Goal: Task Accomplishment & Management: Manage account settings

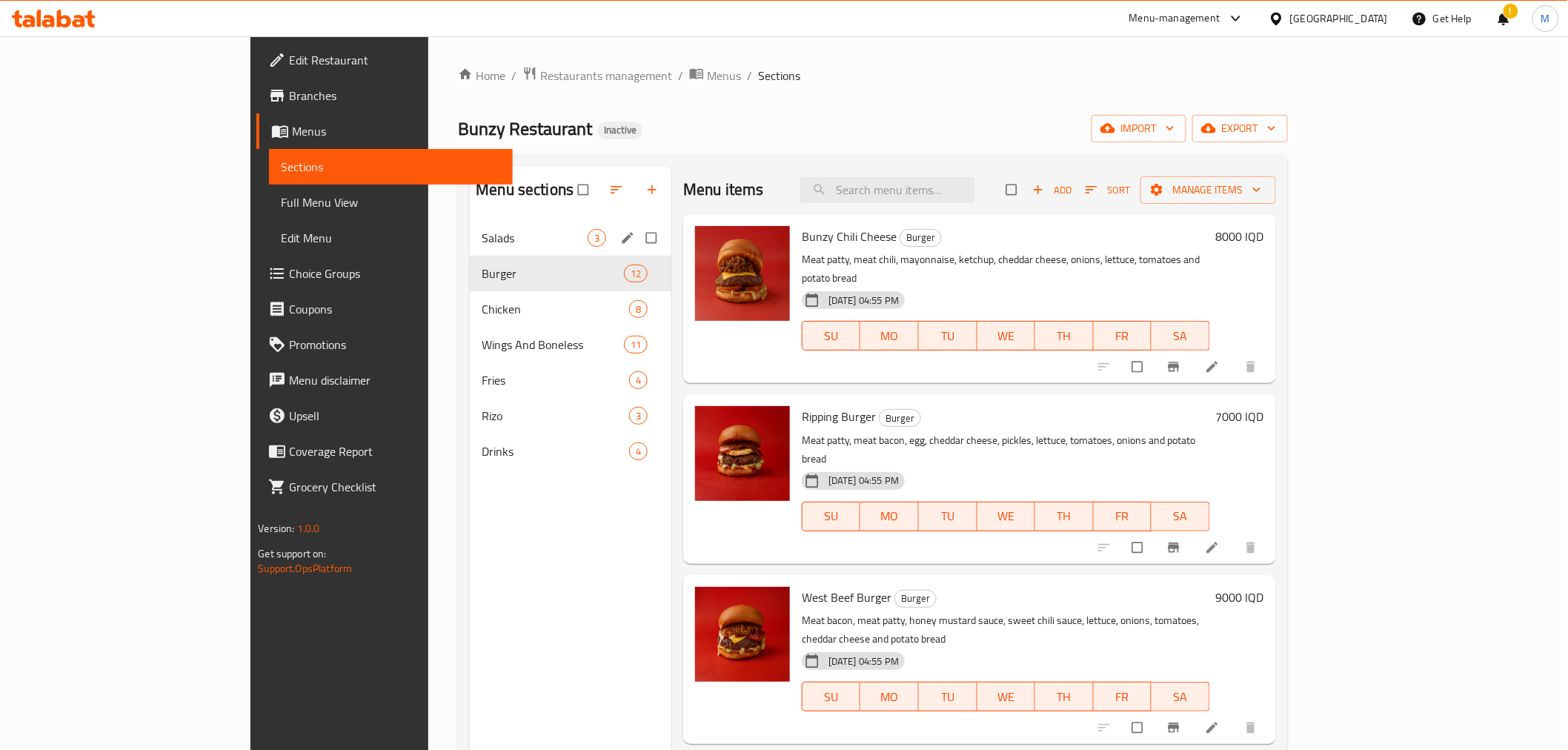
scroll to position [322, 0]
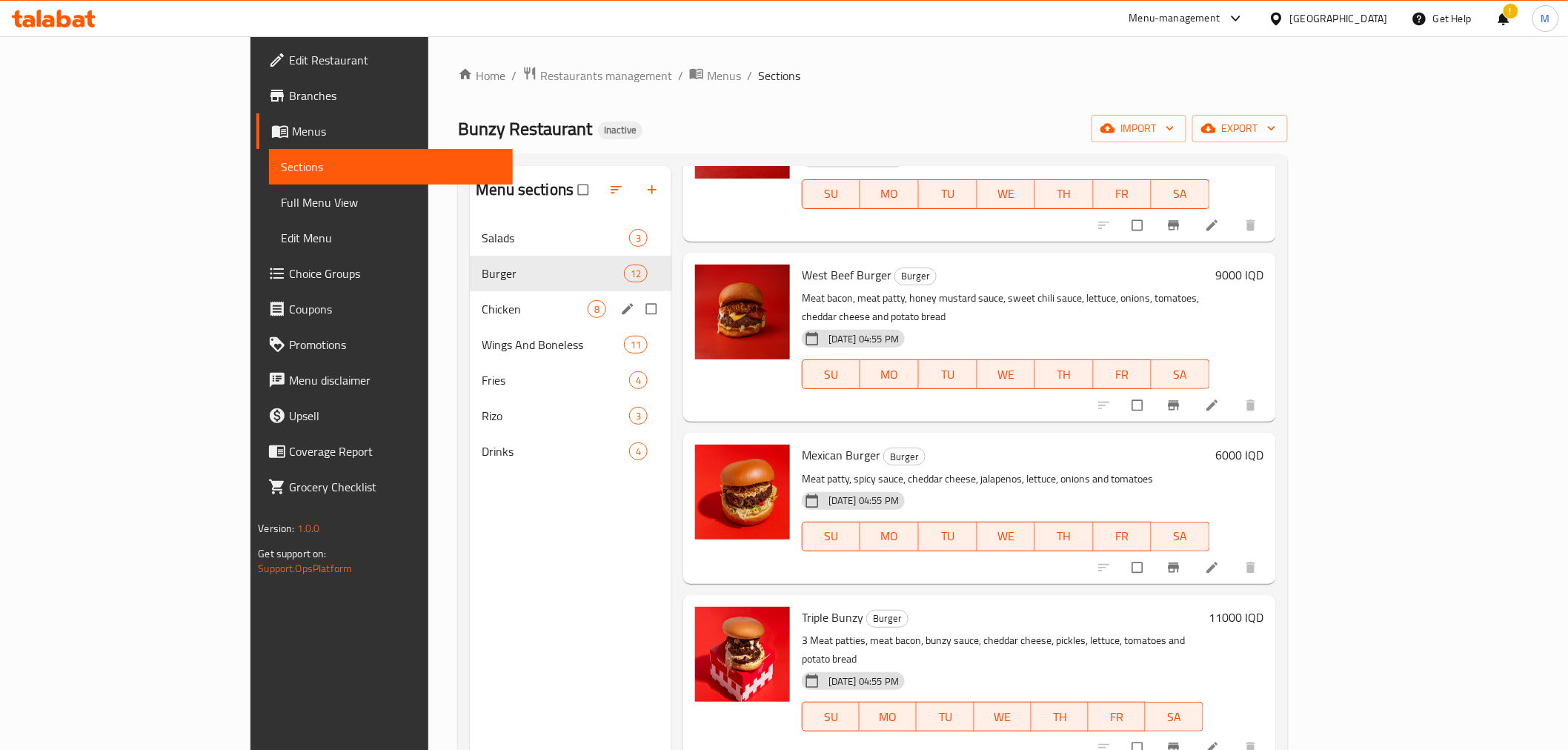
click at [470, 297] on div "Chicken 8" at bounding box center [570, 309] width 202 height 35
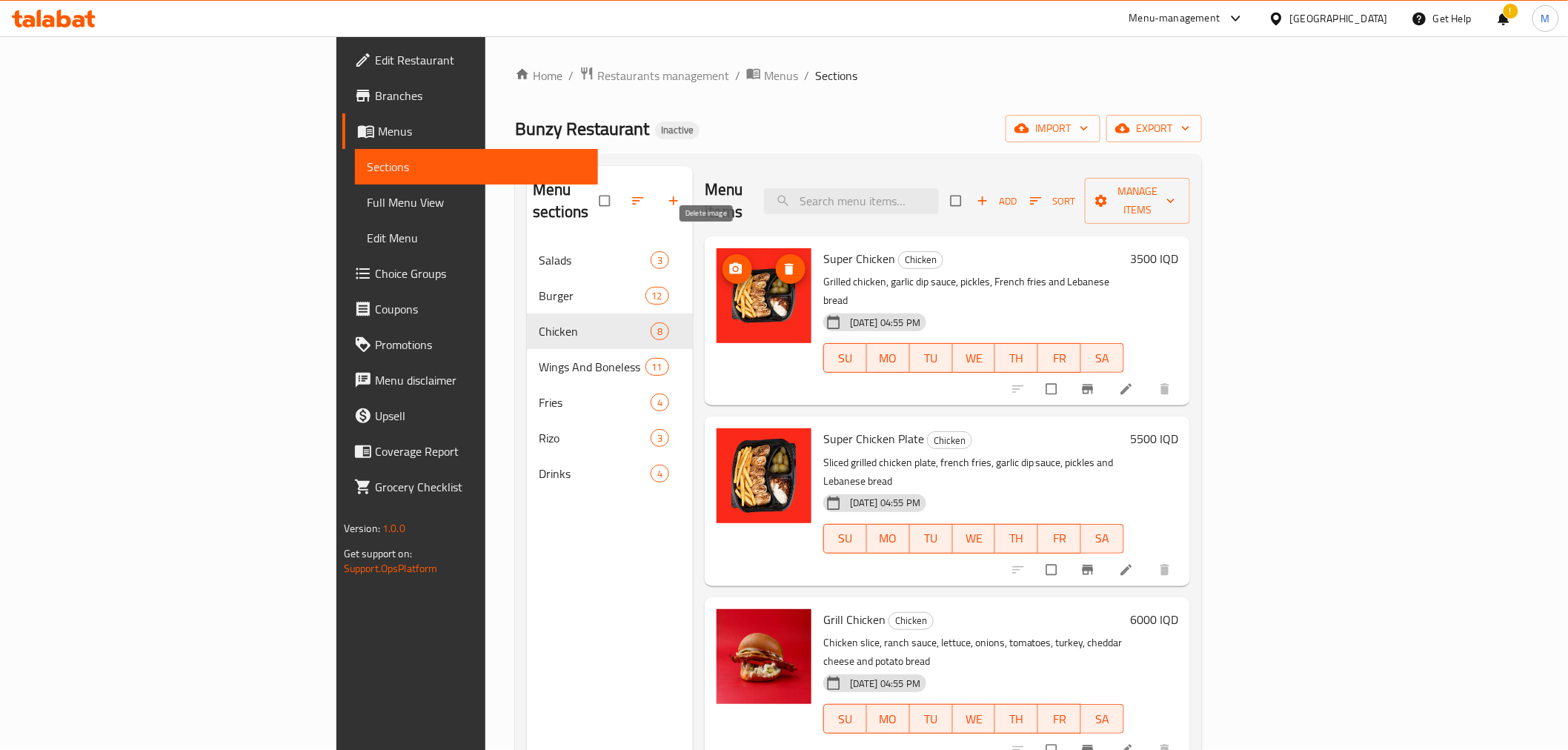
click at [785, 263] on icon "delete image" at bounding box center [790, 269] width 9 height 11
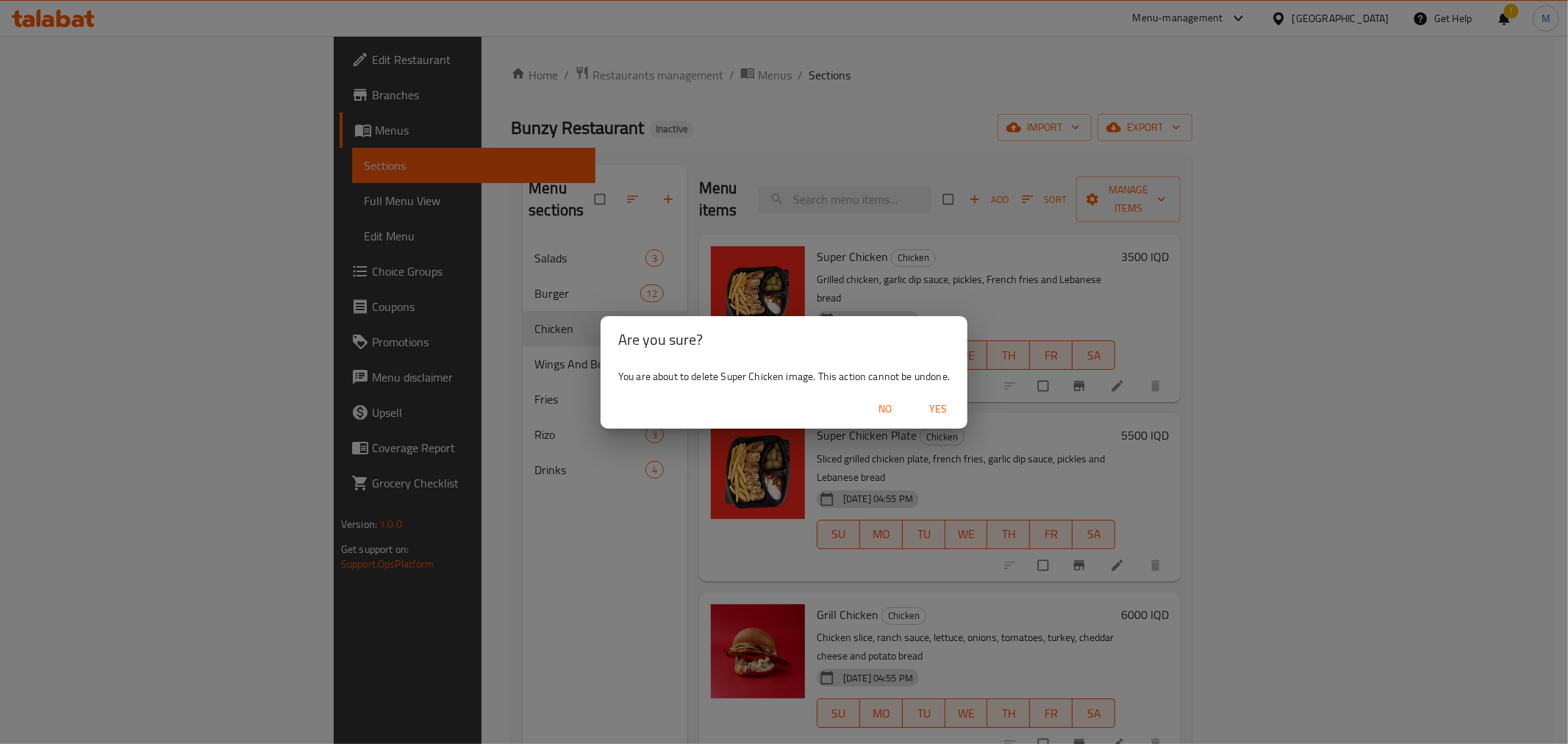
click at [932, 407] on span "Yes" at bounding box center [938, 409] width 35 height 18
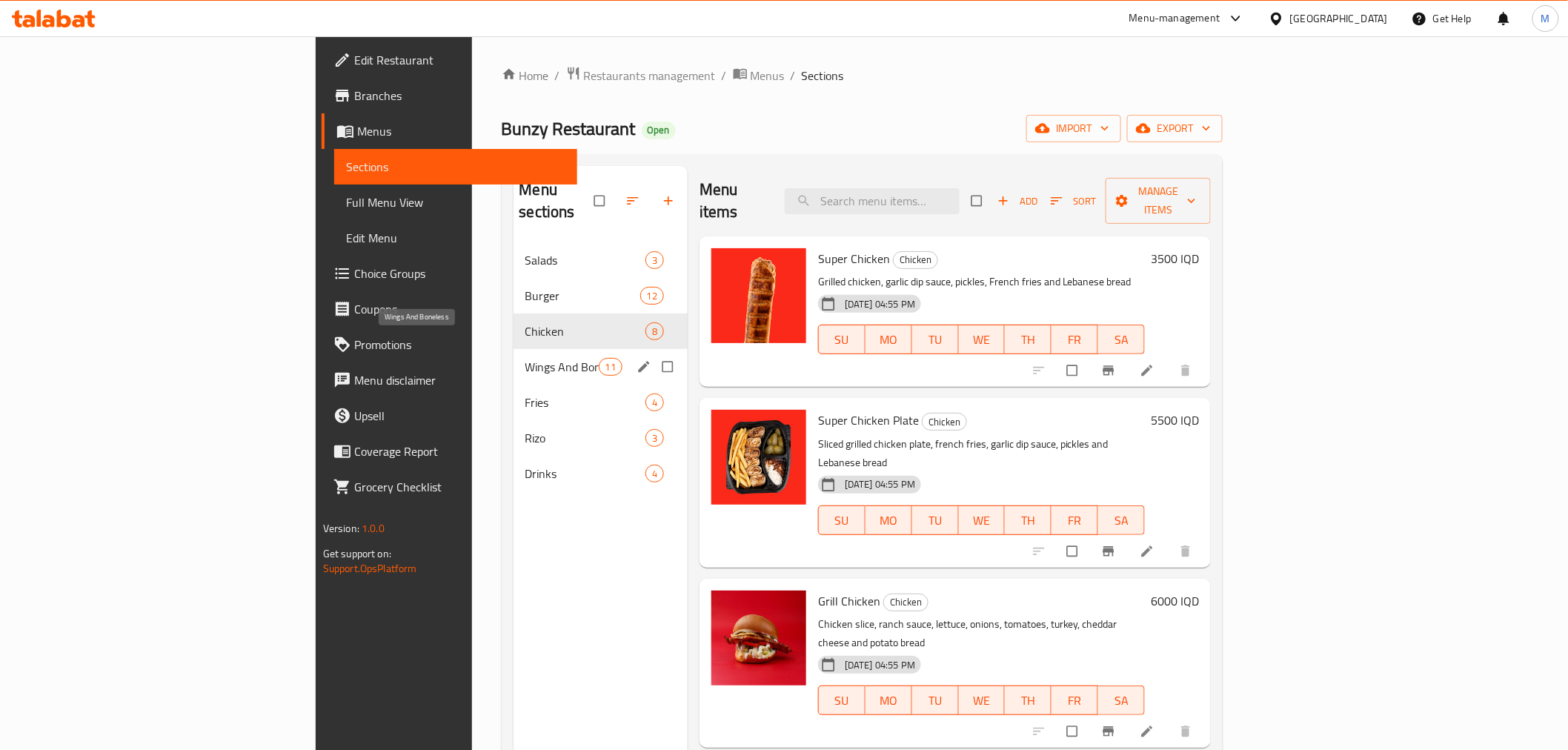
click at [526, 358] on span "Wings And Boneless" at bounding box center [563, 366] width 74 height 18
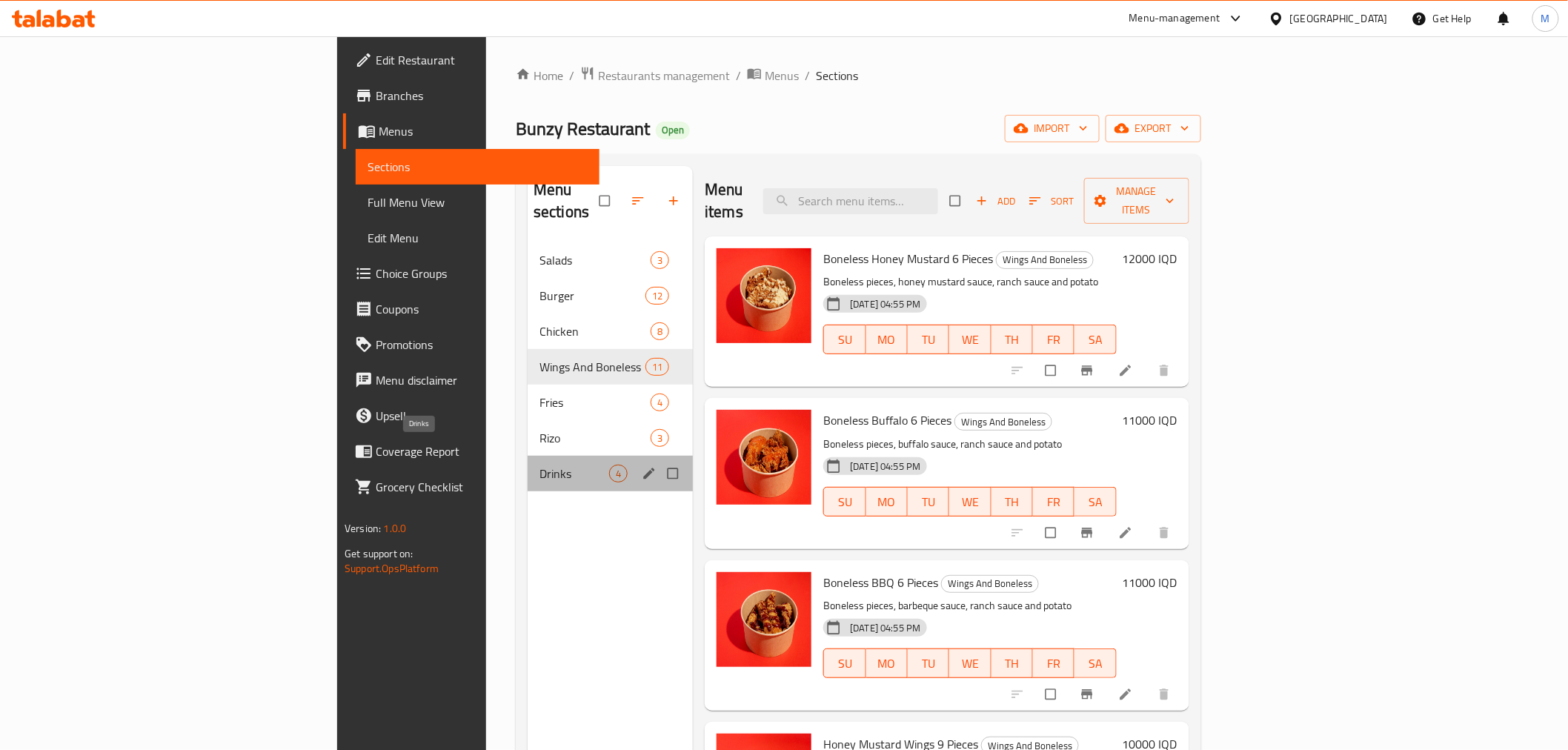
click at [540, 464] on span "Drinks" at bounding box center [574, 473] width 70 height 18
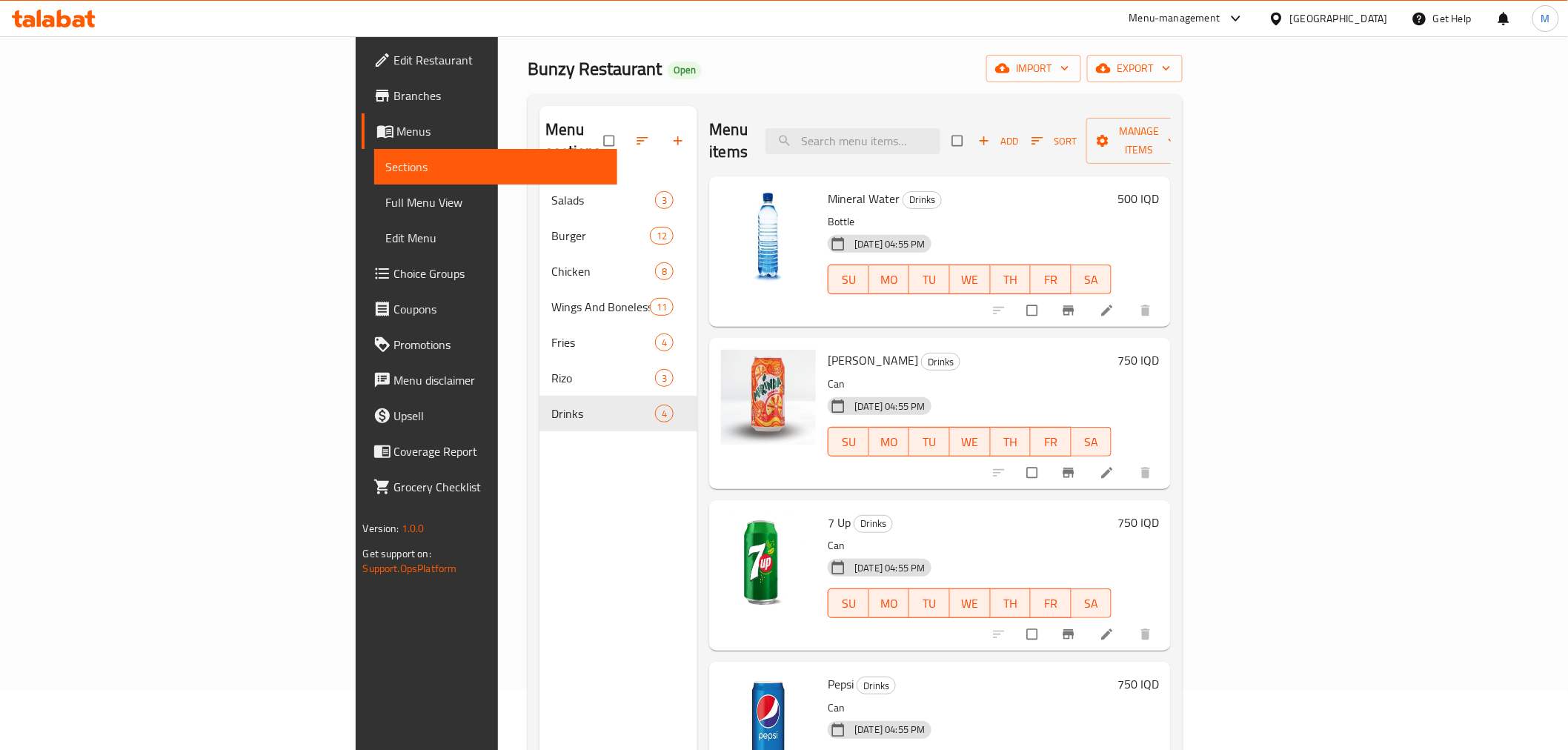
scroll to position [207, 0]
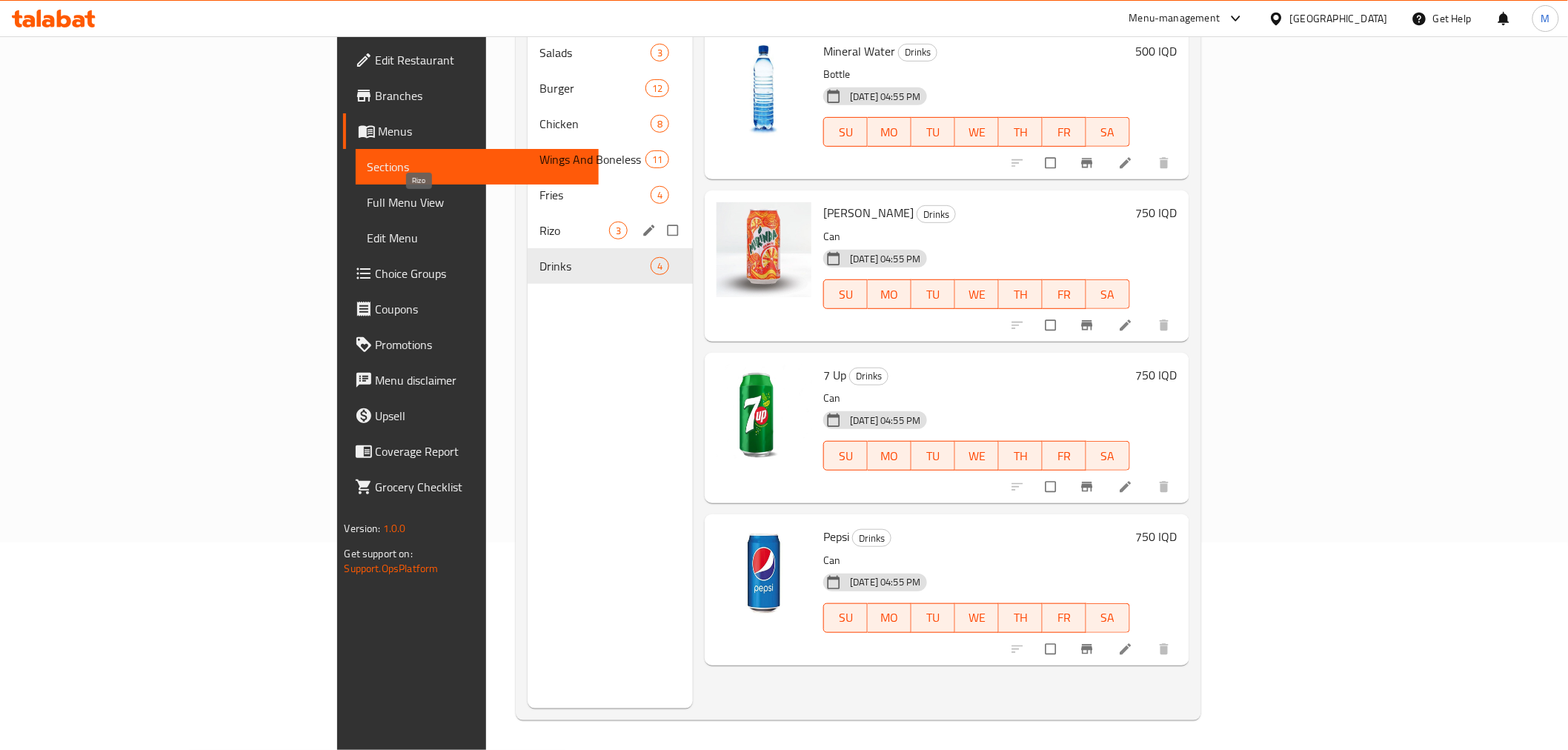
click at [540, 222] on span "Rizo" at bounding box center [574, 230] width 70 height 18
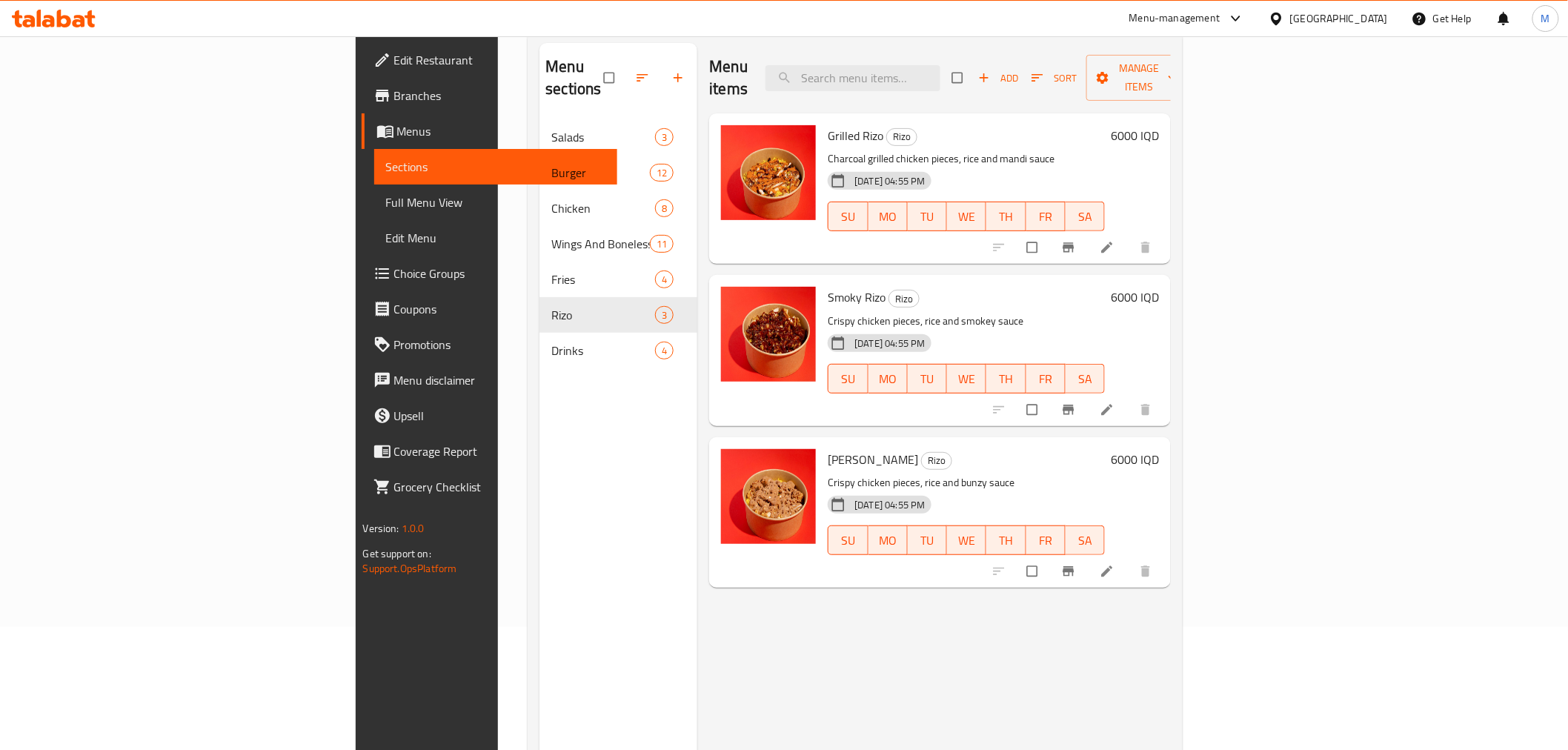
scroll to position [42, 0]
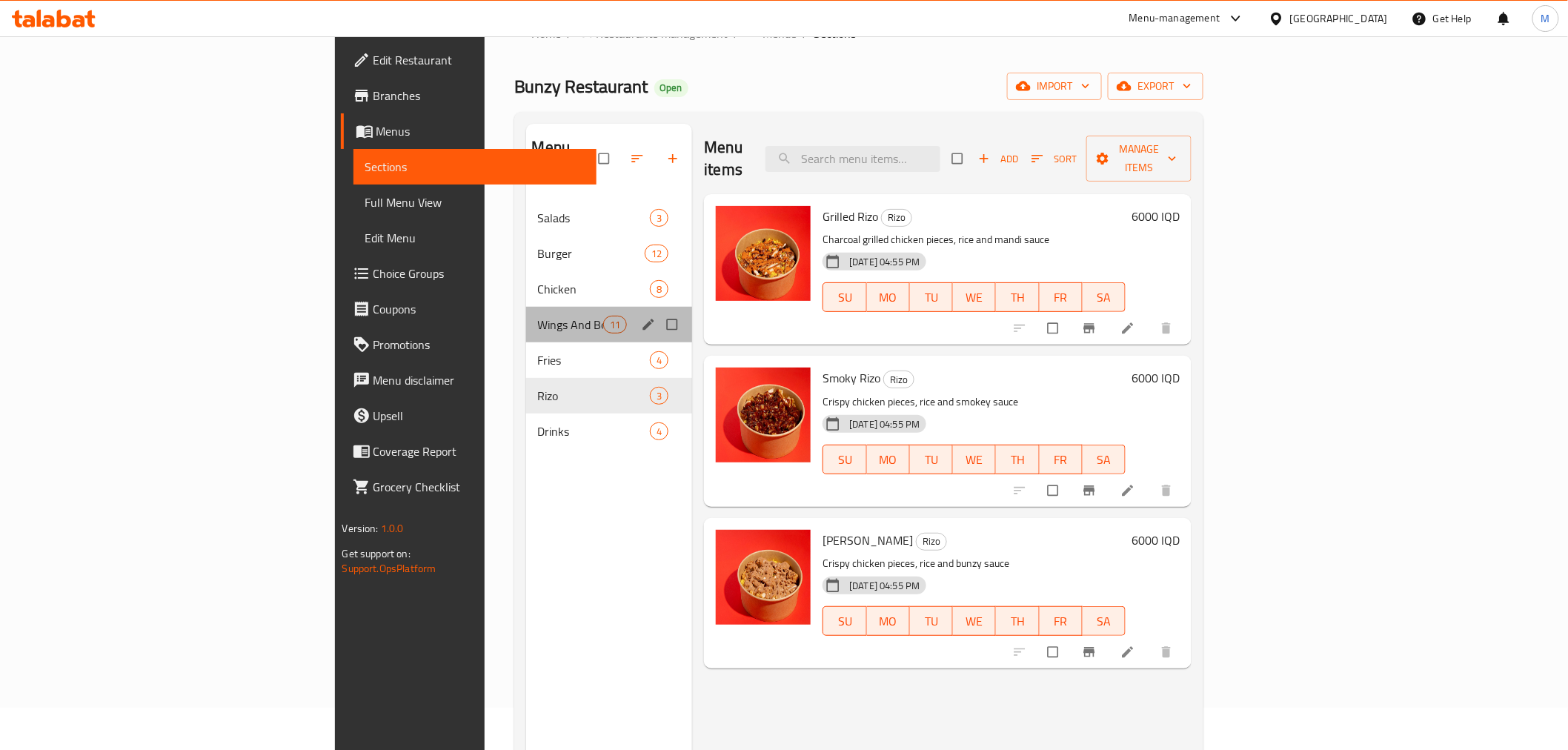
click at [527, 319] on div "Wings And Boneless 11" at bounding box center [609, 325] width 167 height 35
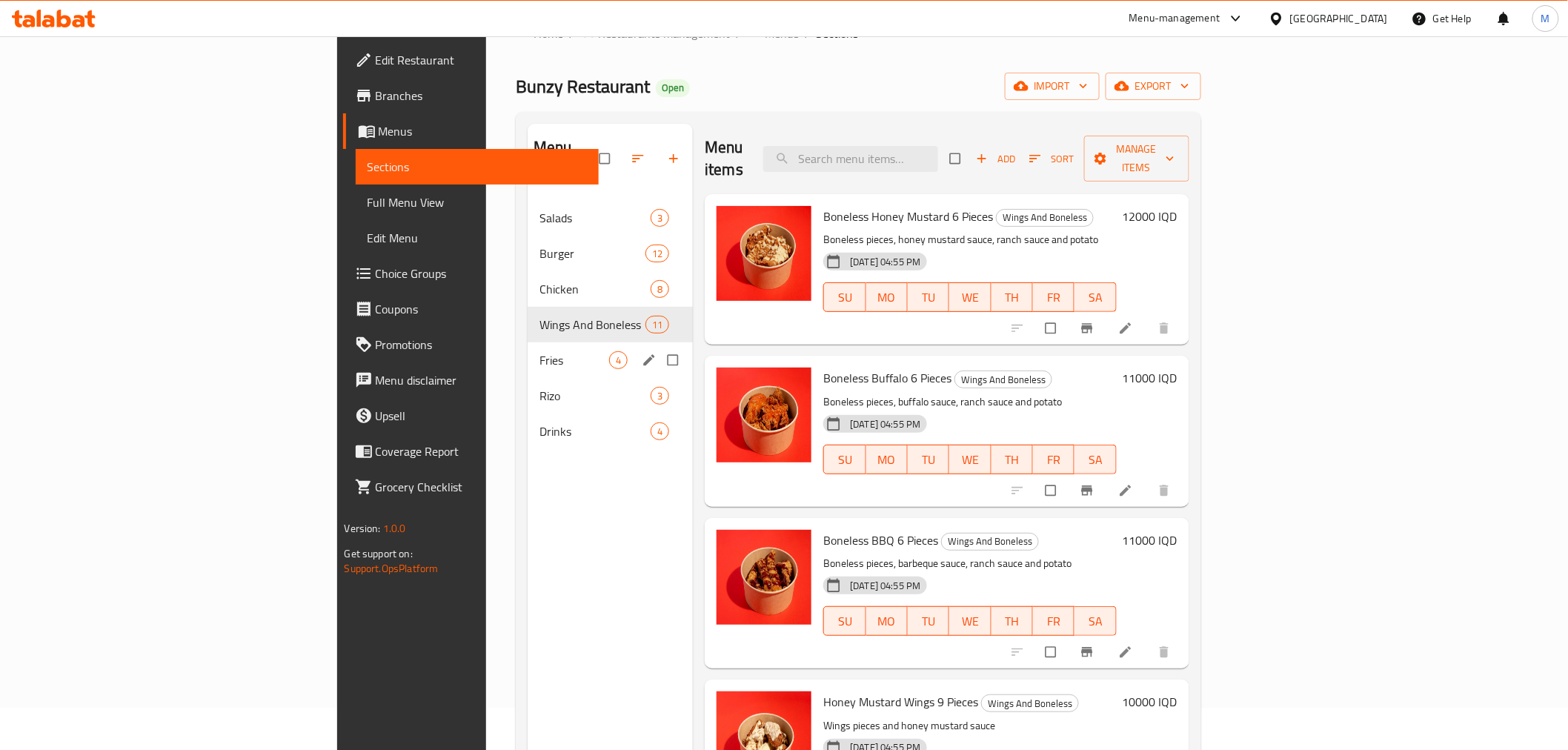
click at [528, 342] on div "Fries 4" at bounding box center [610, 360] width 165 height 35
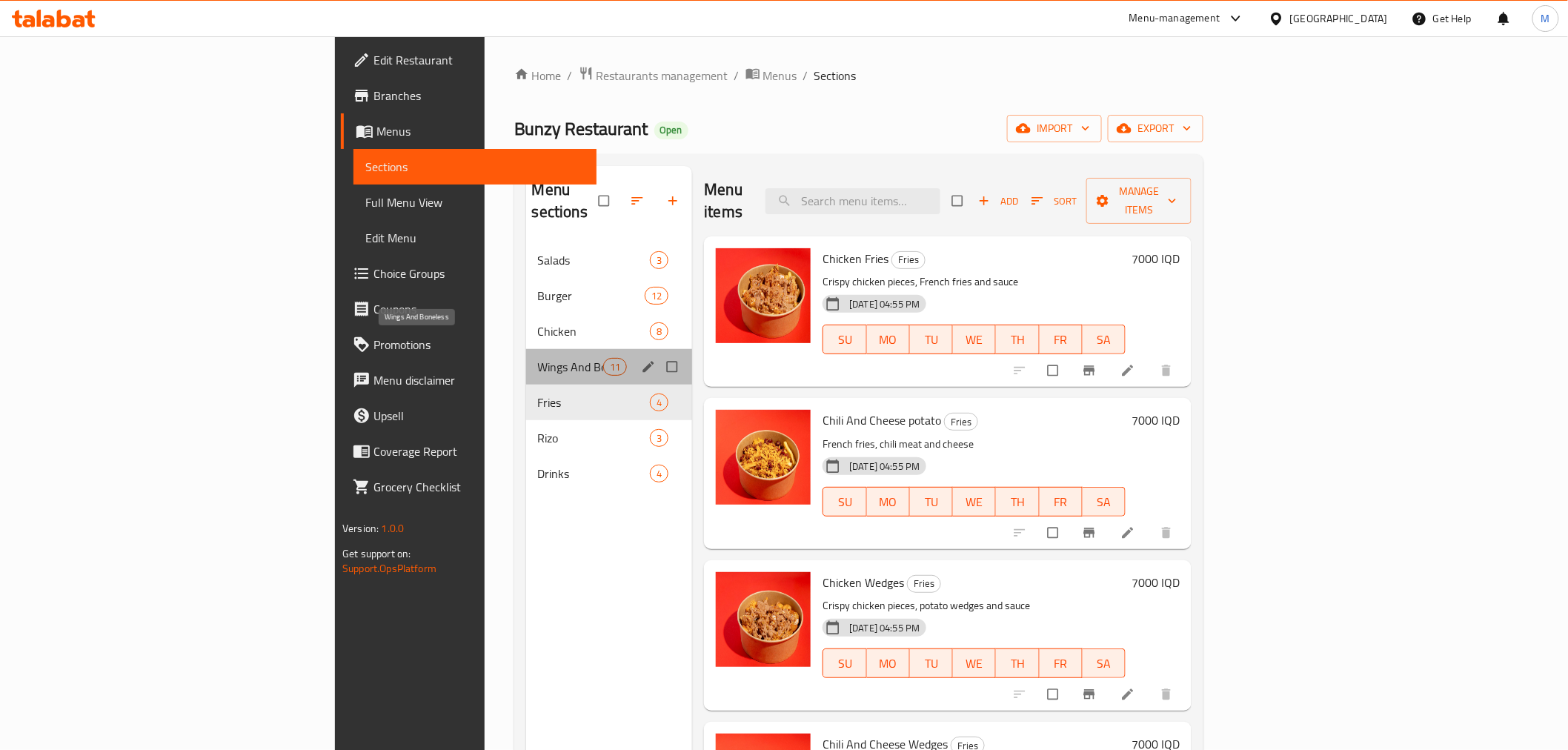
click at [538, 358] on span "Wings And Boneless" at bounding box center [570, 366] width 65 height 18
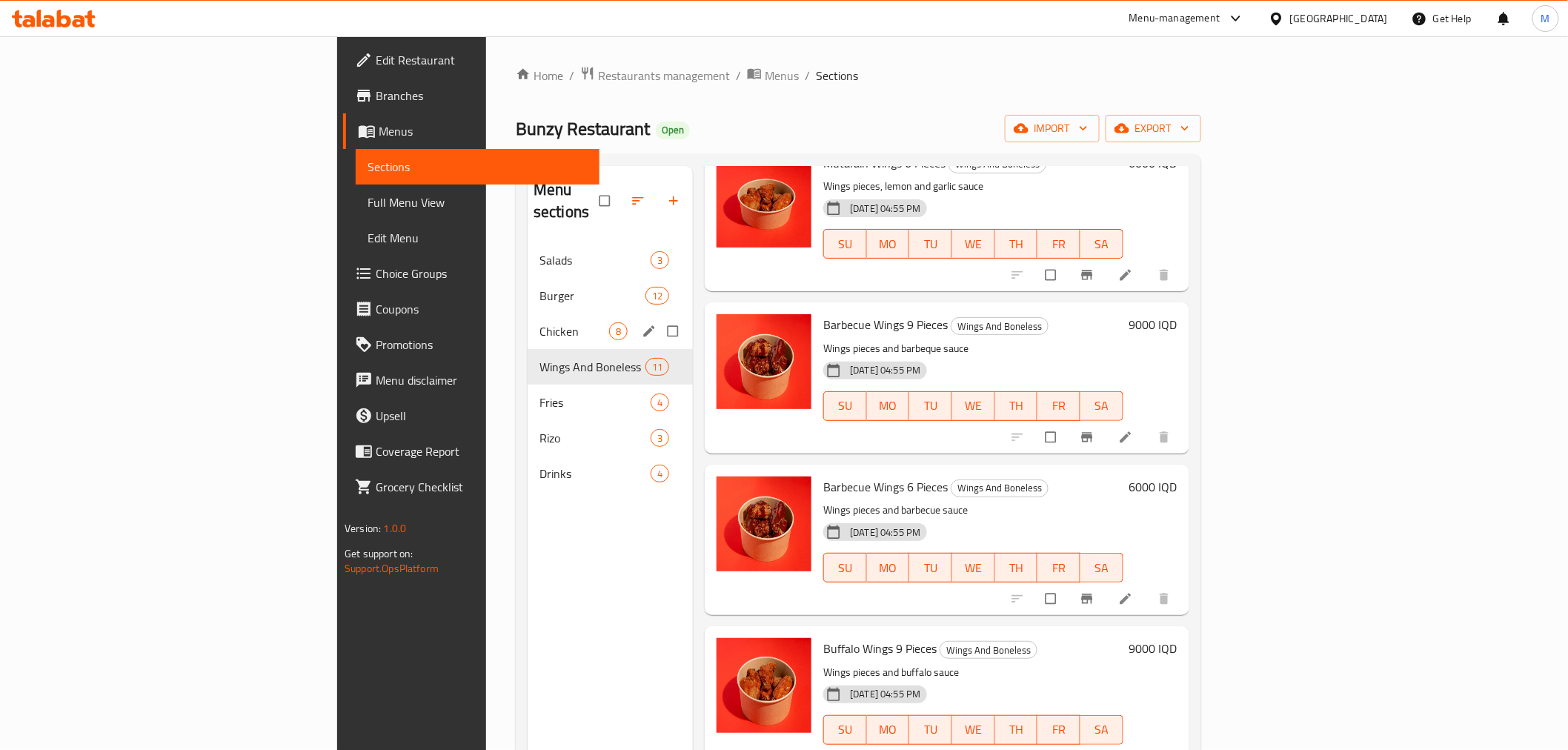
click at [528, 313] on div "Chicken 8" at bounding box center [610, 331] width 165 height 35
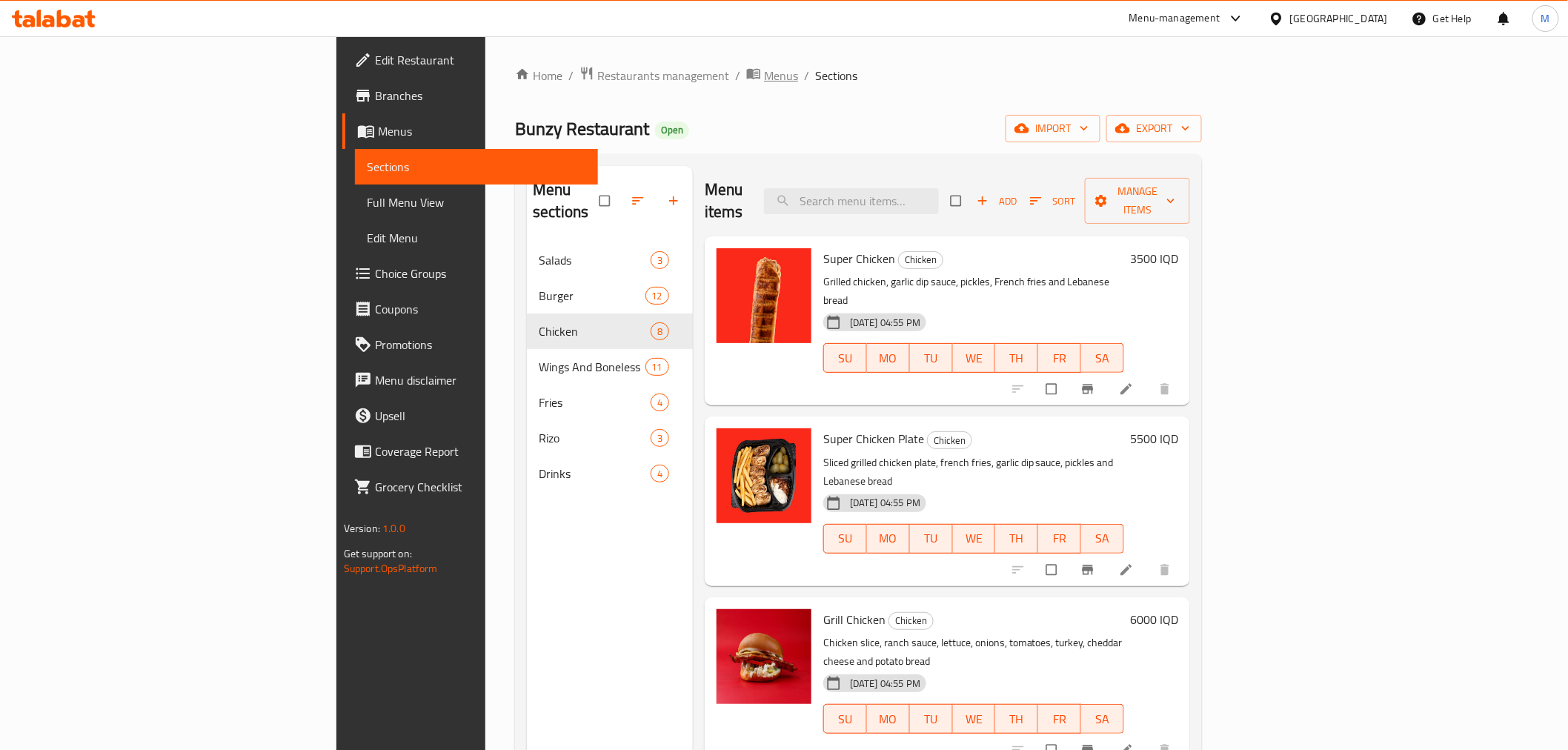
click at [764, 79] on span "Menus" at bounding box center [781, 75] width 34 height 18
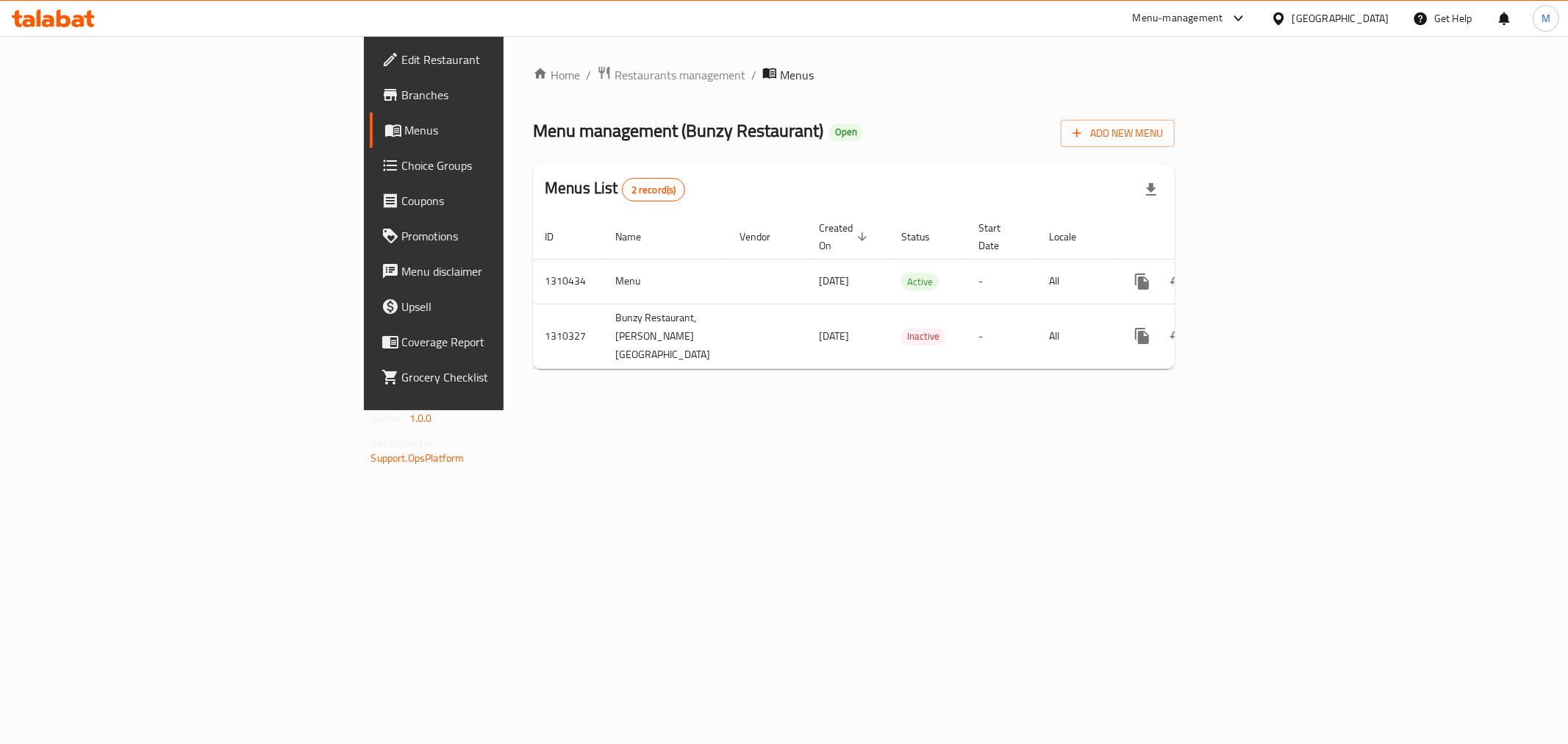
click at [370, 84] on link "Branches" at bounding box center [498, 94] width 256 height 35
